Goal: Task Accomplishment & Management: Use online tool/utility

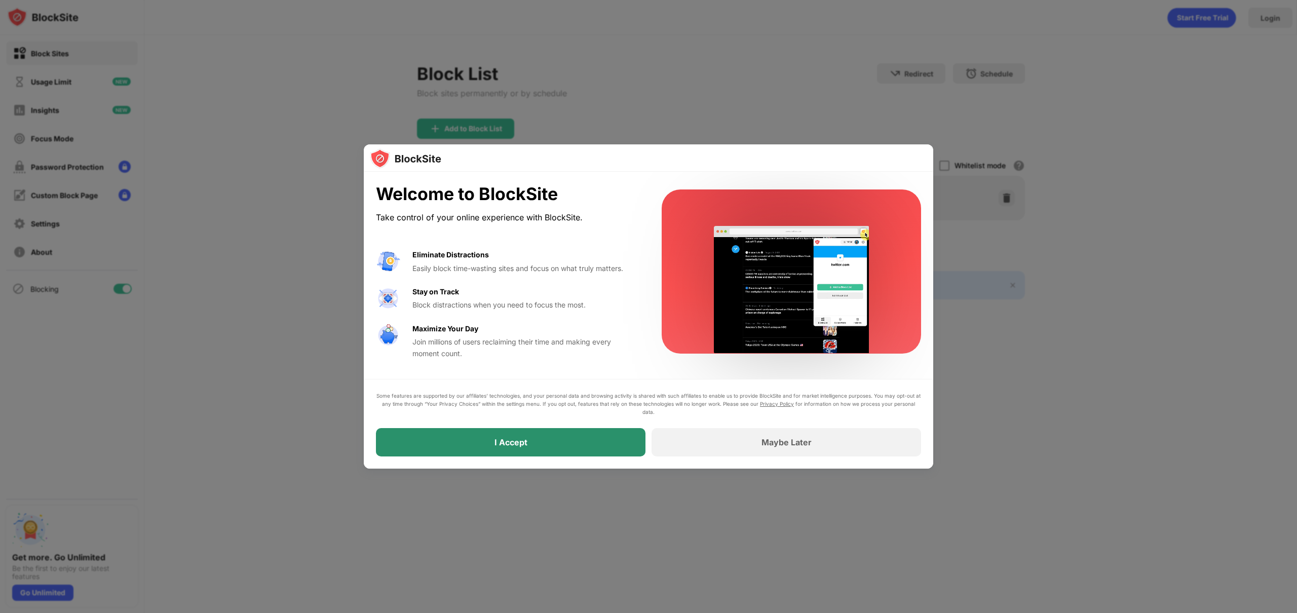
click at [511, 450] on div "I Accept" at bounding box center [511, 442] width 270 height 28
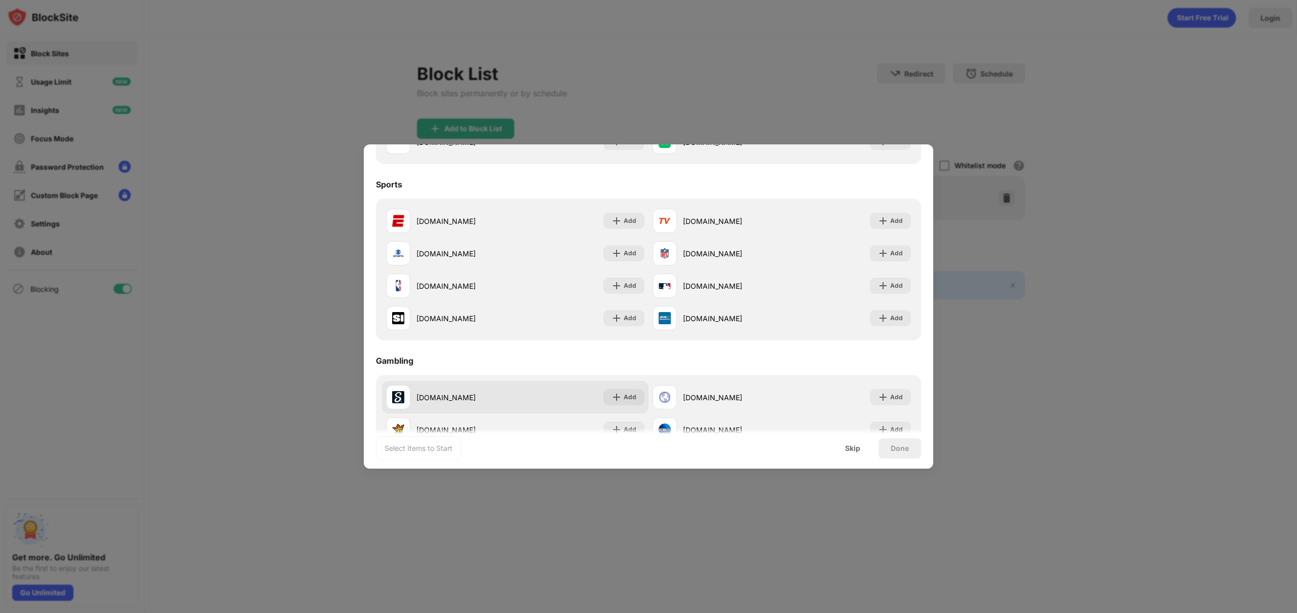
scroll to position [1062, 0]
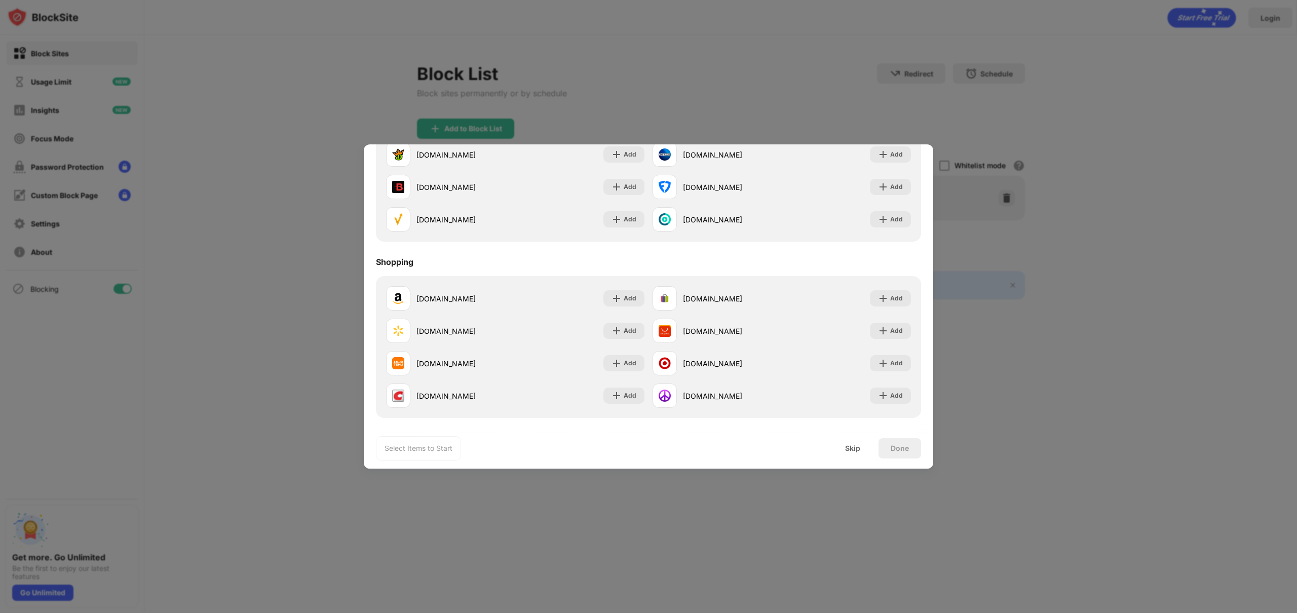
click at [906, 451] on div "Done" at bounding box center [900, 448] width 18 height 8
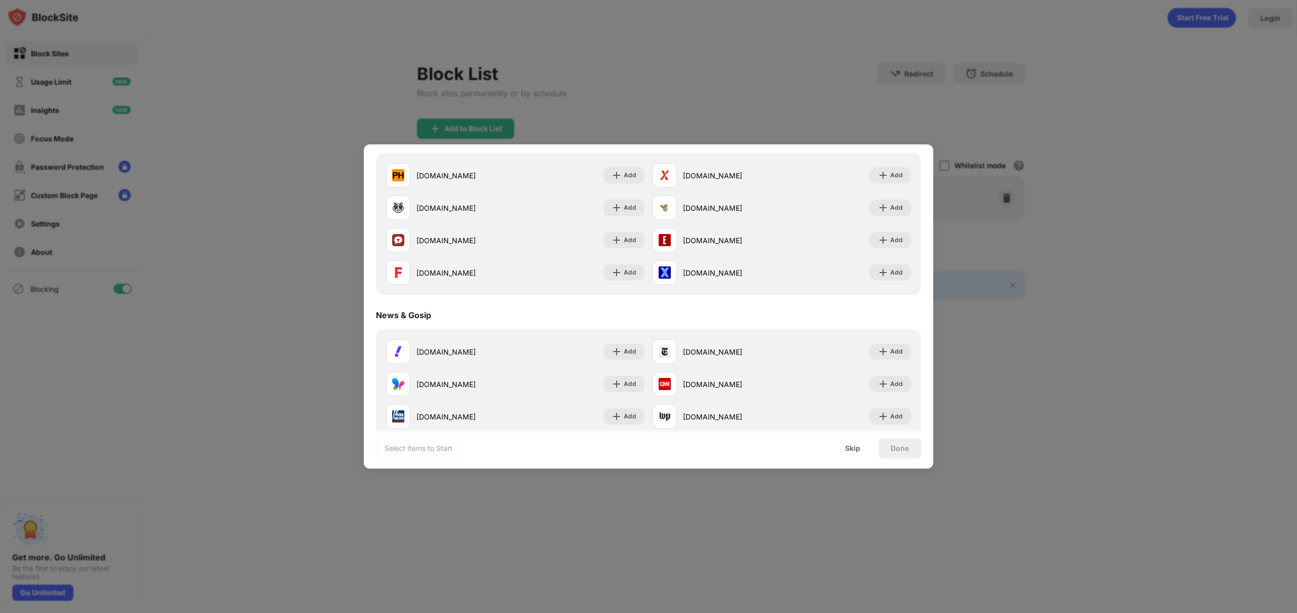
scroll to position [0, 0]
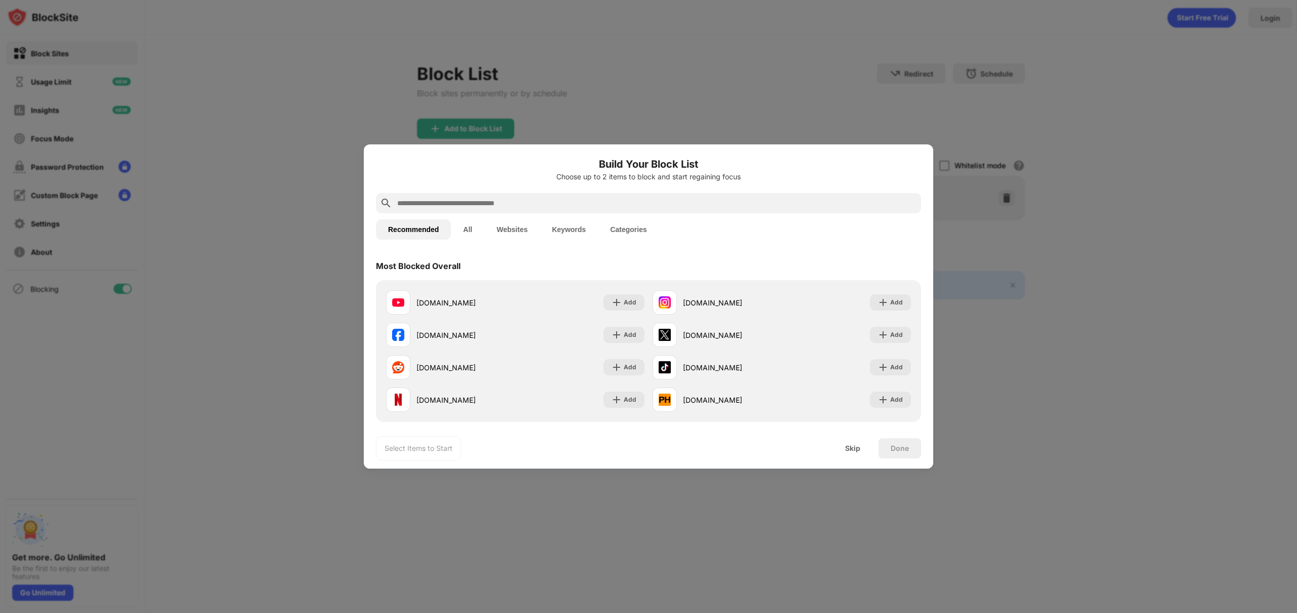
click at [457, 228] on button "All" at bounding box center [467, 229] width 33 height 20
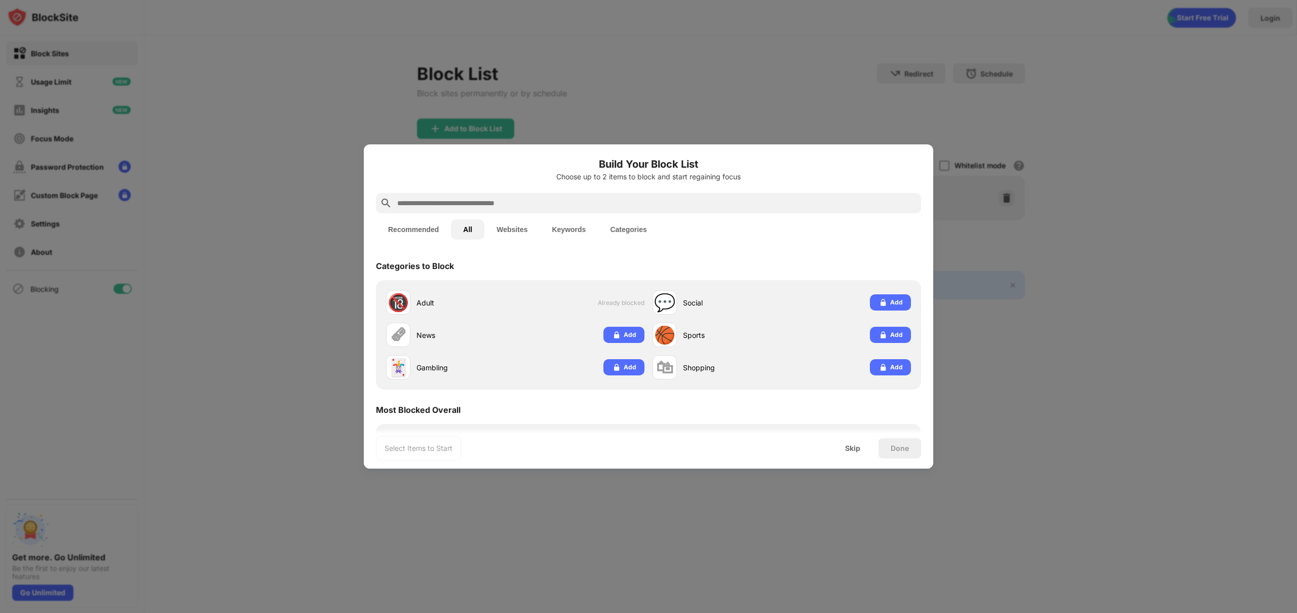
click at [494, 230] on button "Websites" at bounding box center [511, 229] width 55 height 20
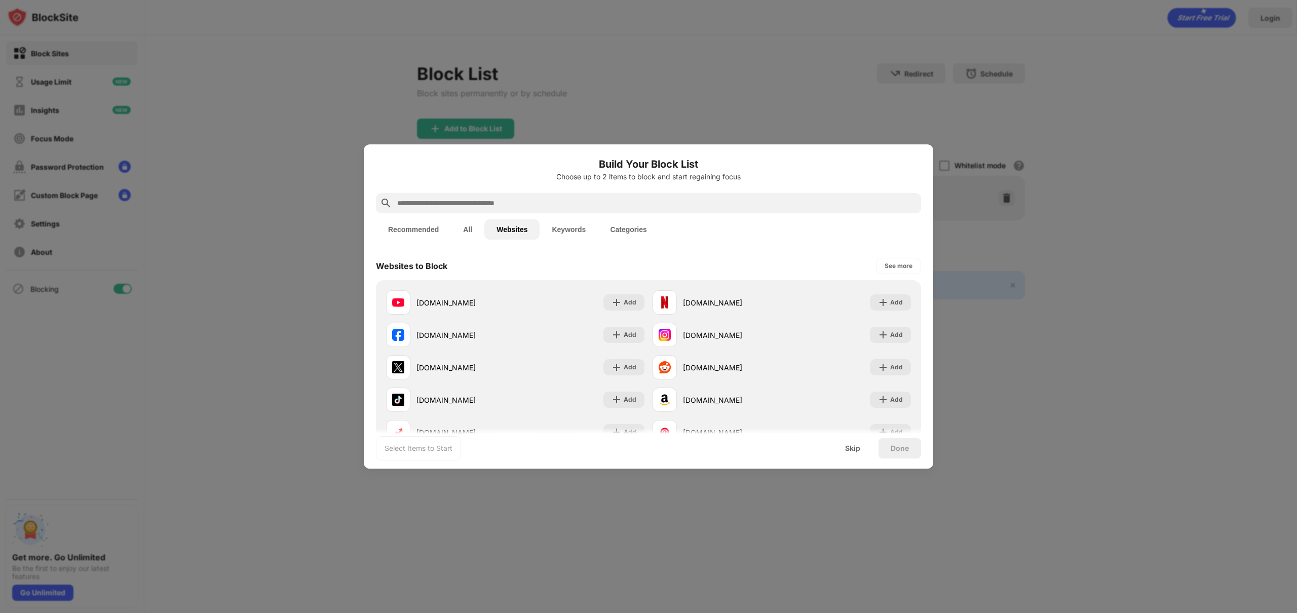
click at [472, 229] on button "All" at bounding box center [467, 229] width 33 height 20
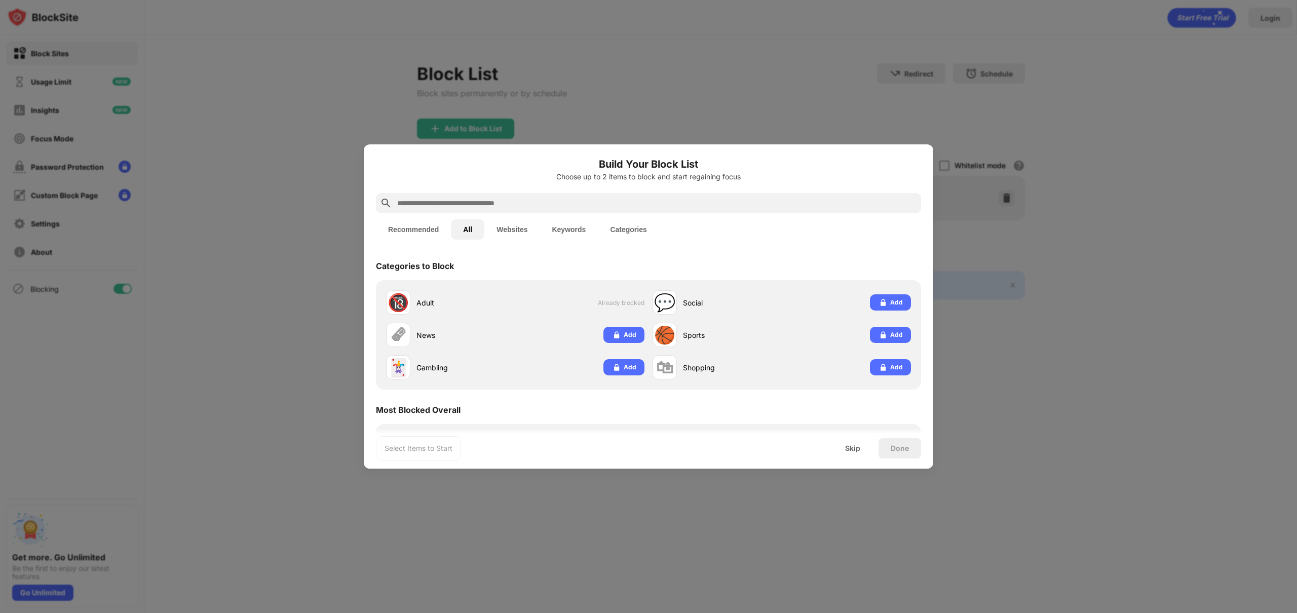
click at [421, 231] on button "Recommended" at bounding box center [413, 229] width 75 height 20
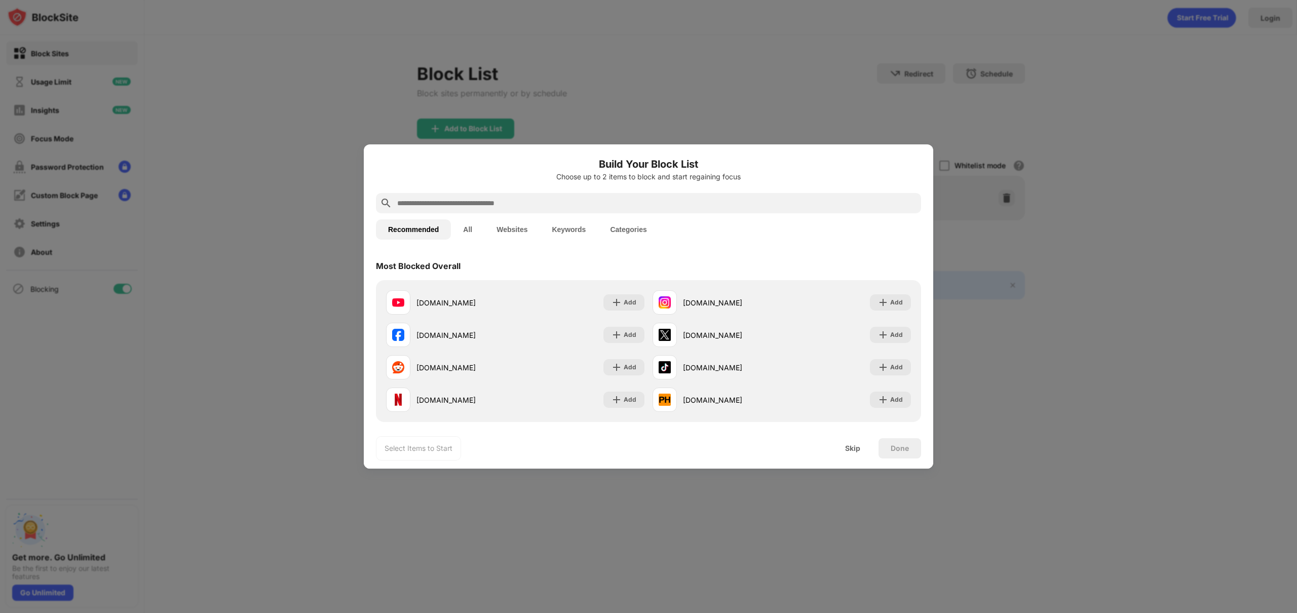
click at [447, 204] on input "text" at bounding box center [656, 203] width 521 height 12
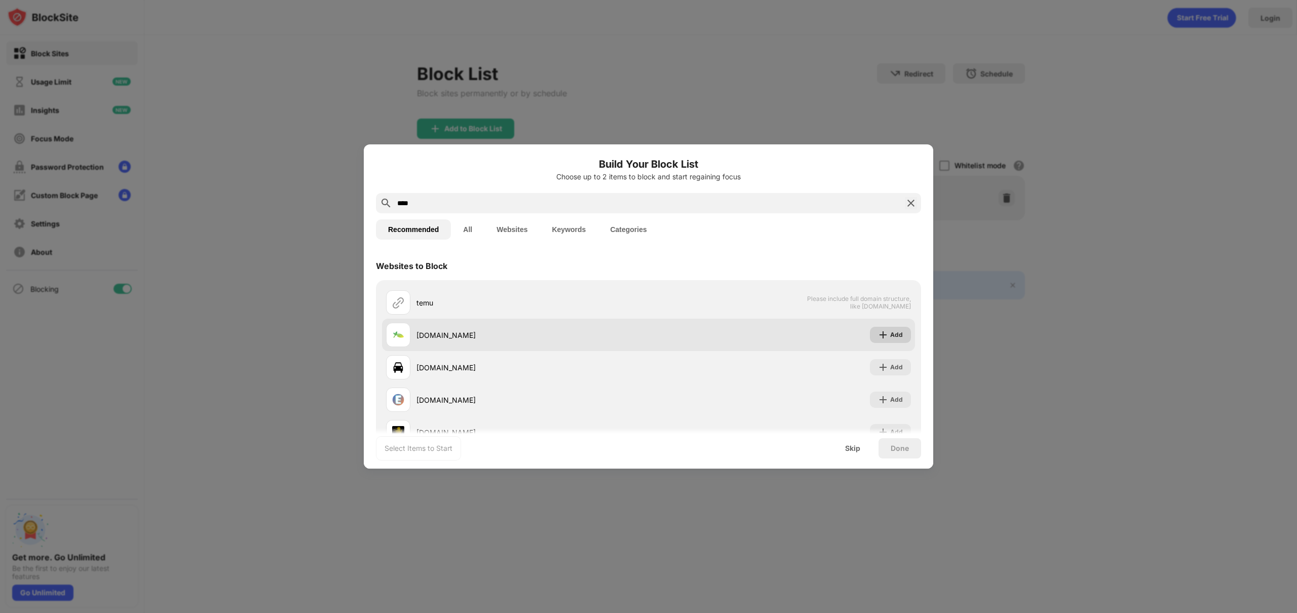
type input "****"
click at [893, 332] on div "Add" at bounding box center [896, 335] width 13 height 10
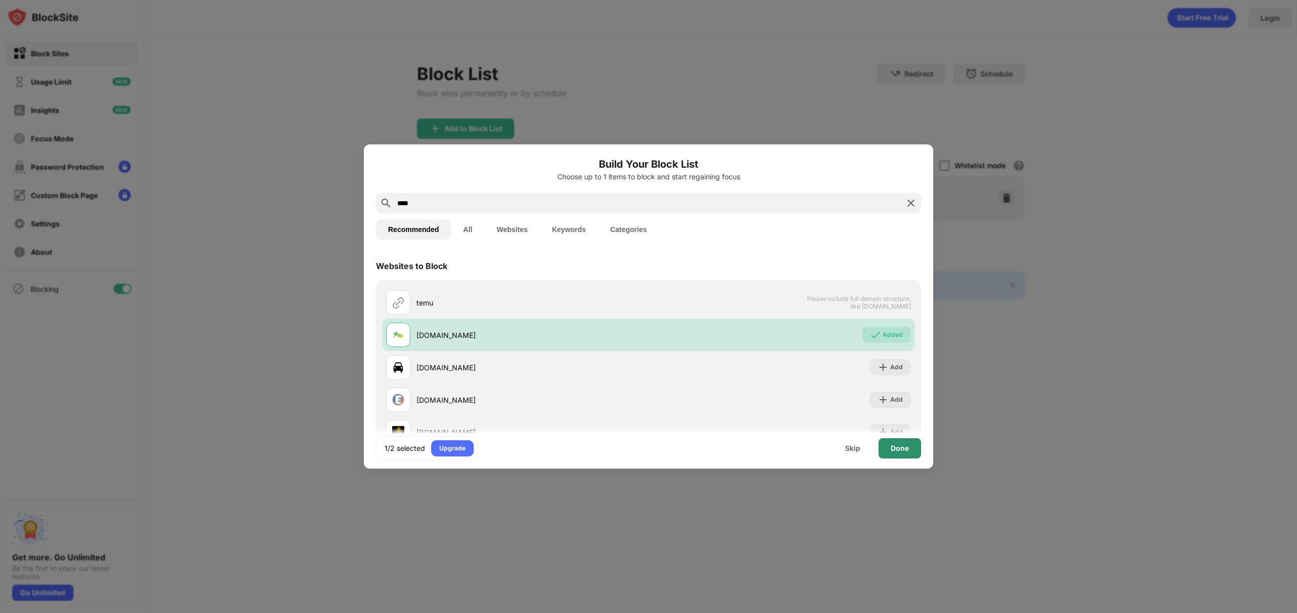
click at [897, 450] on div "Done" at bounding box center [900, 448] width 18 height 8
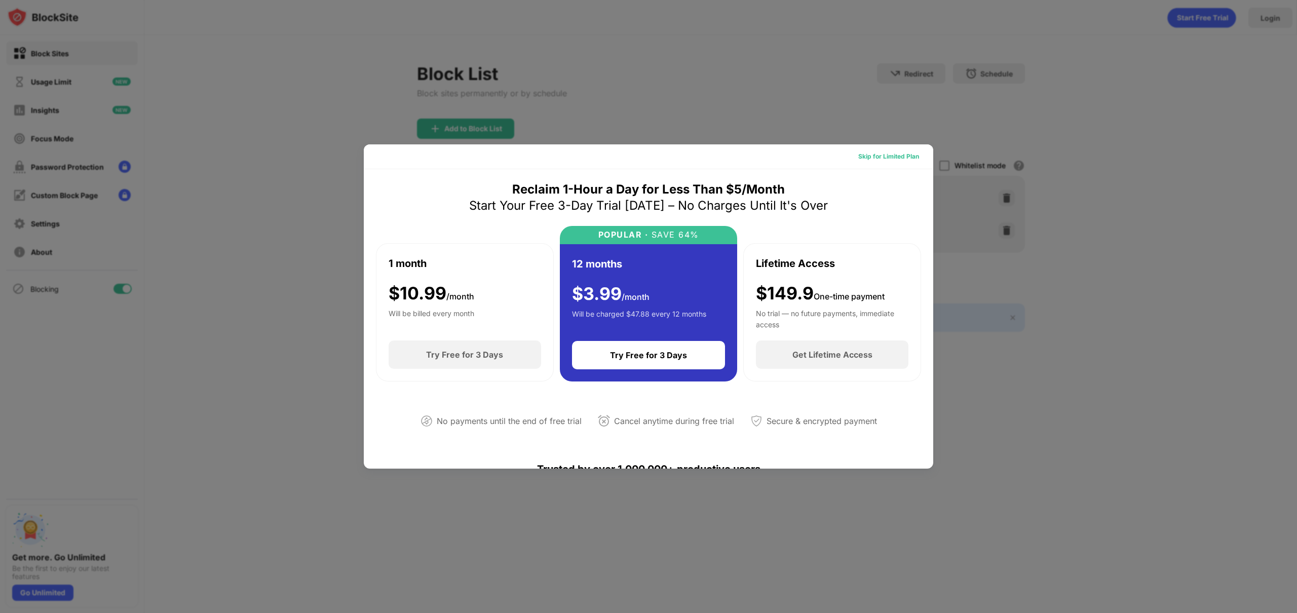
click at [892, 160] on div "Skip for Limited Plan" at bounding box center [888, 156] width 61 height 10
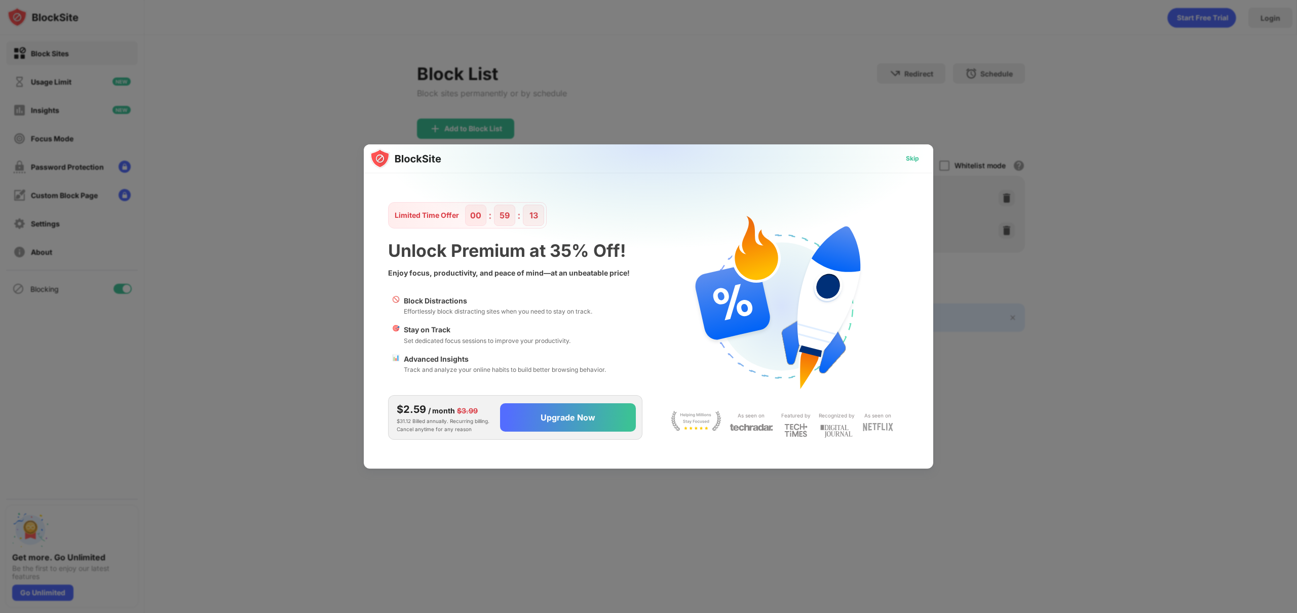
click at [911, 159] on div "Skip" at bounding box center [912, 159] width 13 height 10
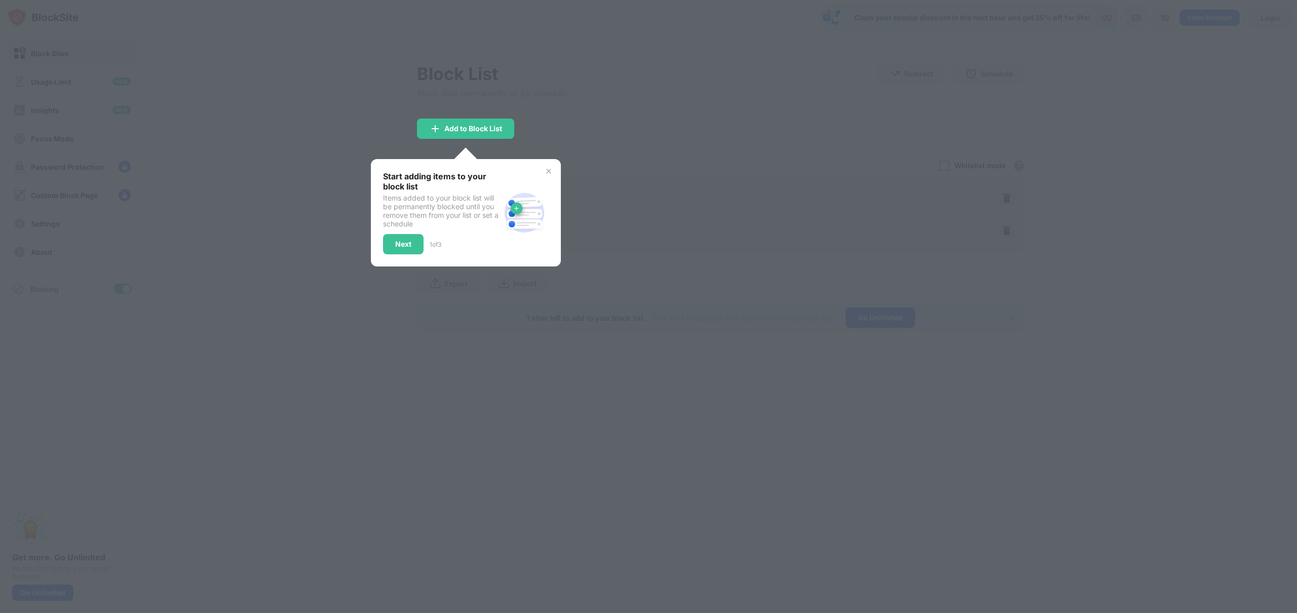
click at [550, 170] on img at bounding box center [549, 171] width 8 height 8
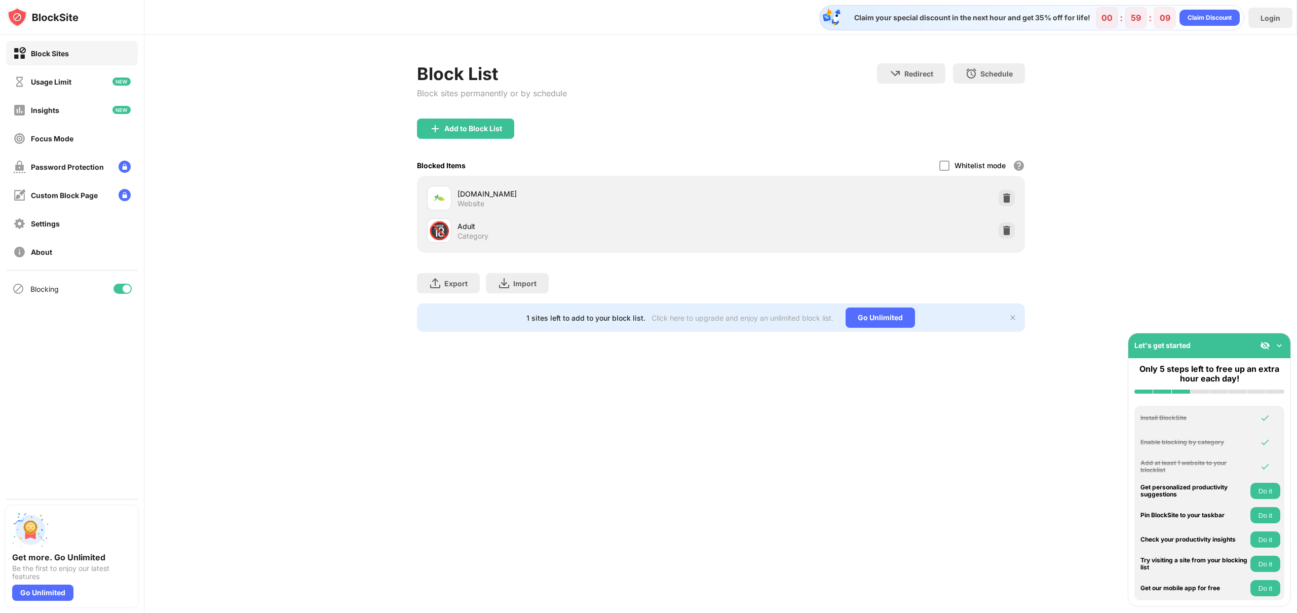
click at [786, 136] on div "Add to Block List" at bounding box center [721, 137] width 608 height 36
click at [1184, 111] on div "Block List Block sites permanently or by schedule Redirect Choose a site to be …" at bounding box center [720, 197] width 1153 height 325
